Goal: Transaction & Acquisition: Purchase product/service

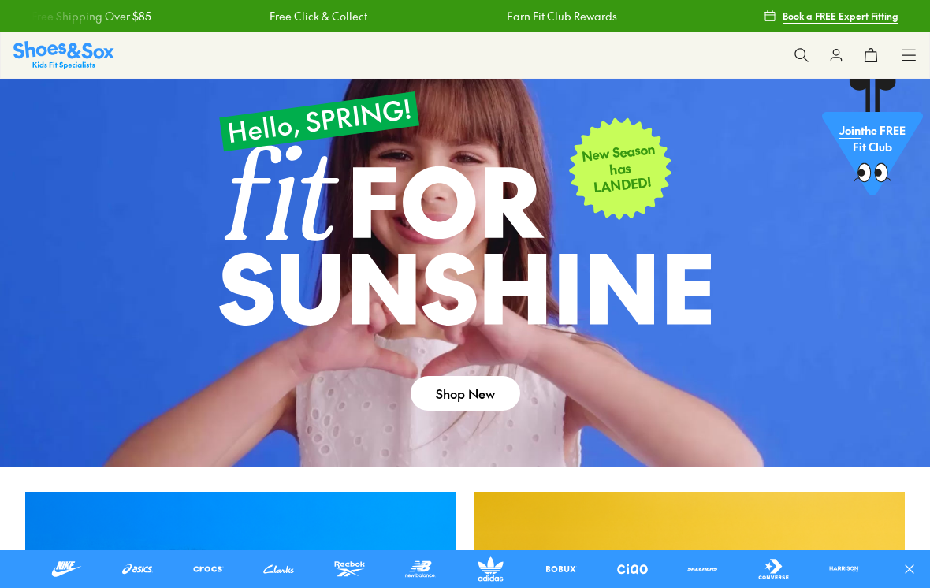
click at [915, 60] on use at bounding box center [909, 55] width 13 height 10
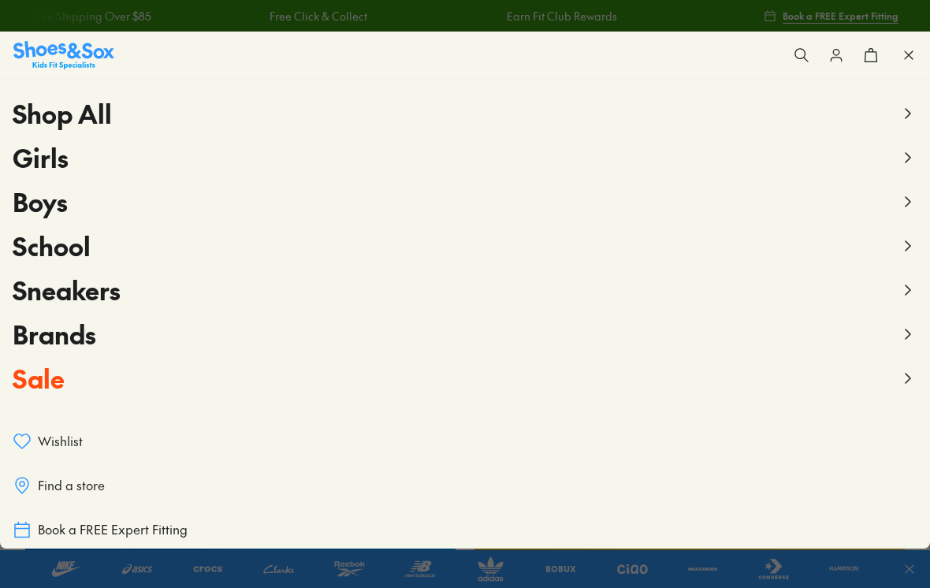
click at [926, 192] on div "Shop All Shop All Shop All 20% Off School New Arrivals Online Only Best Sellers…" at bounding box center [465, 240] width 930 height 322
click at [907, 207] on icon at bounding box center [908, 201] width 19 height 19
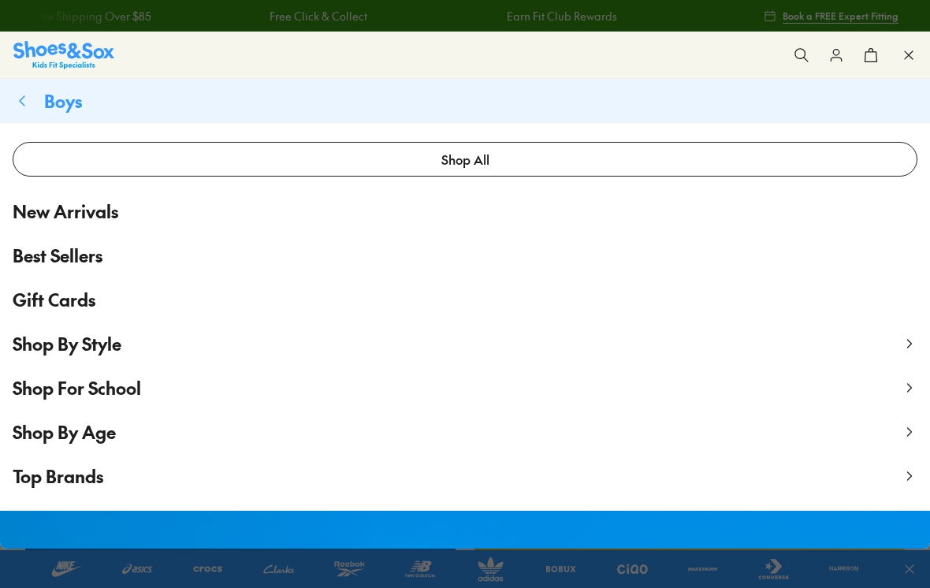
click at [26, 336] on span "Shop By Style" at bounding box center [67, 344] width 109 height 24
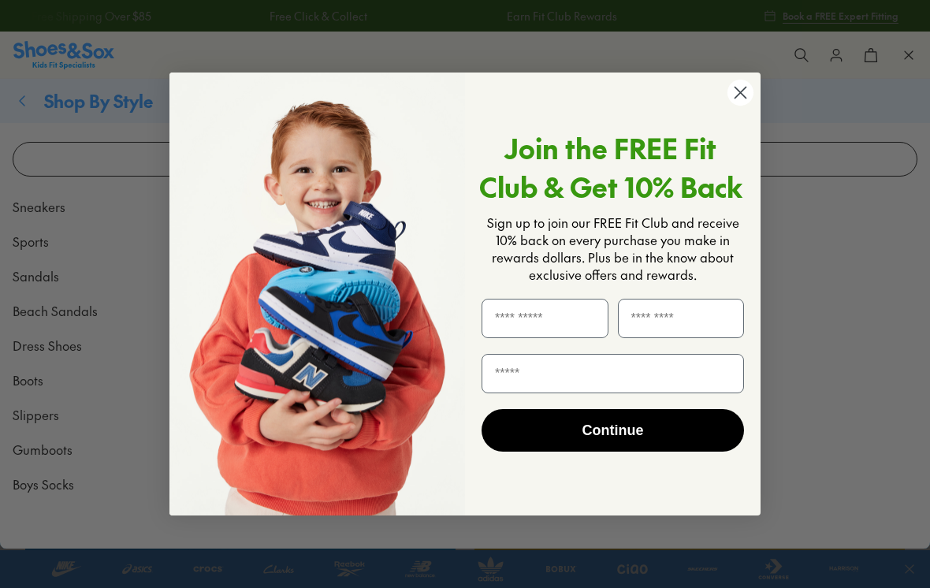
click at [747, 104] on circle "Close dialog" at bounding box center [741, 93] width 26 height 26
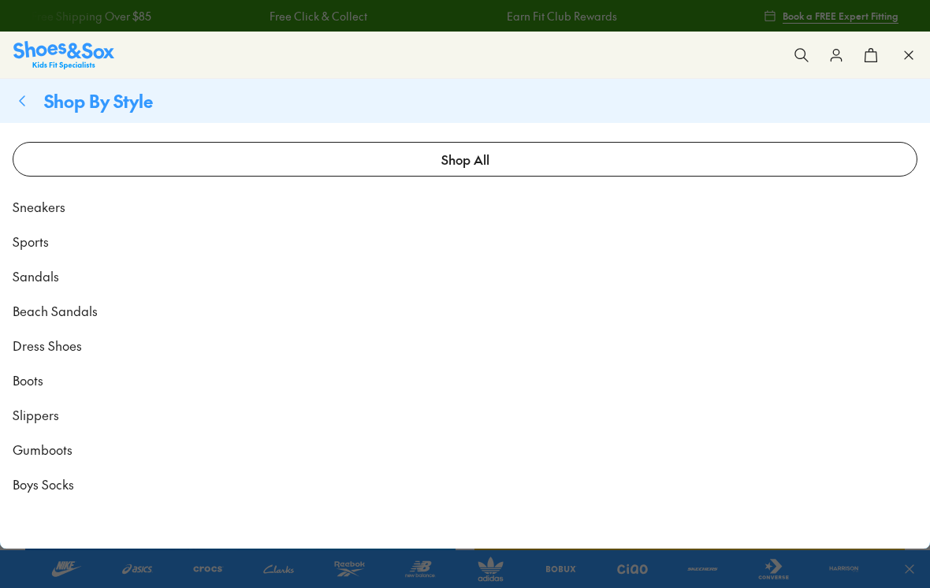
click at [45, 348] on span "Dress Shoes" at bounding box center [47, 345] width 69 height 19
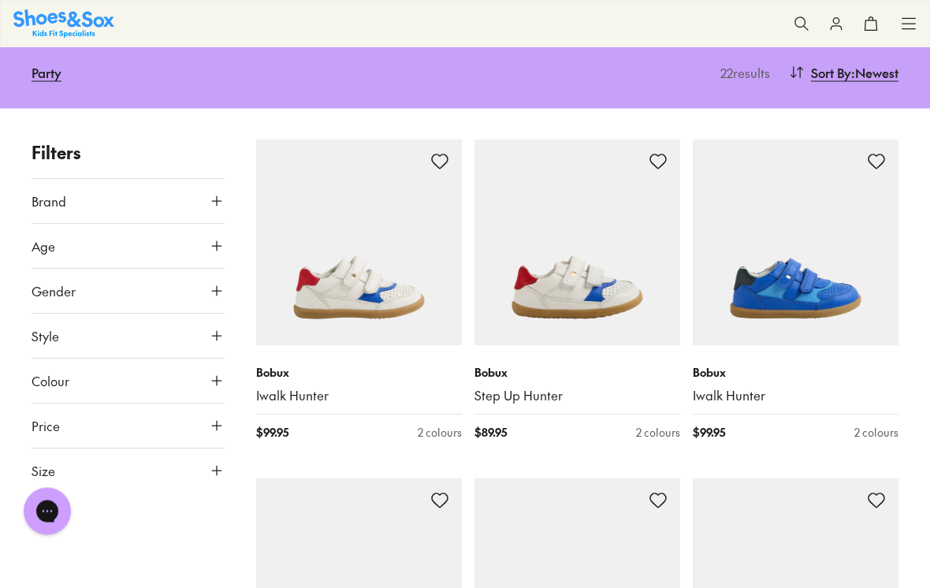
scroll to position [182, 0]
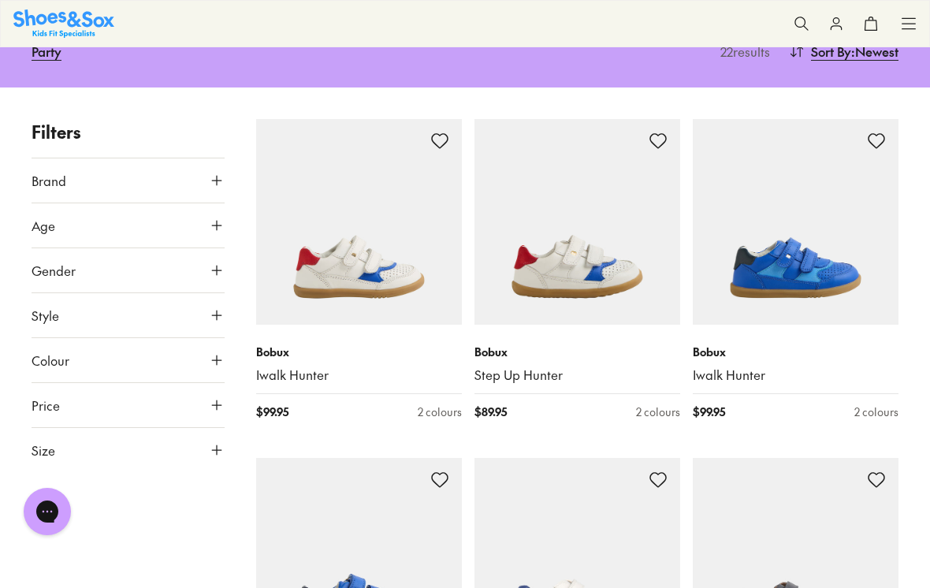
click at [75, 358] on button "Colour" at bounding box center [128, 360] width 193 height 44
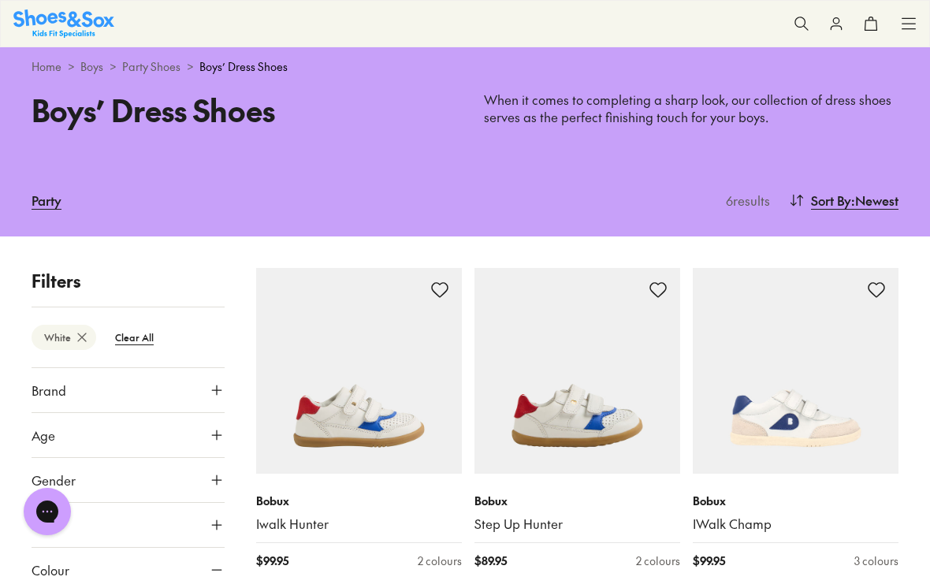
scroll to position [32, 0]
